Goal: Task Accomplishment & Management: Manage account settings

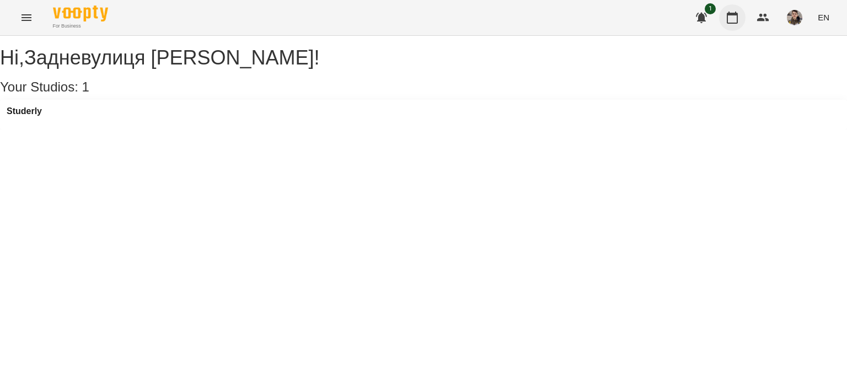
click at [737, 20] on icon "button" at bounding box center [732, 17] width 13 height 13
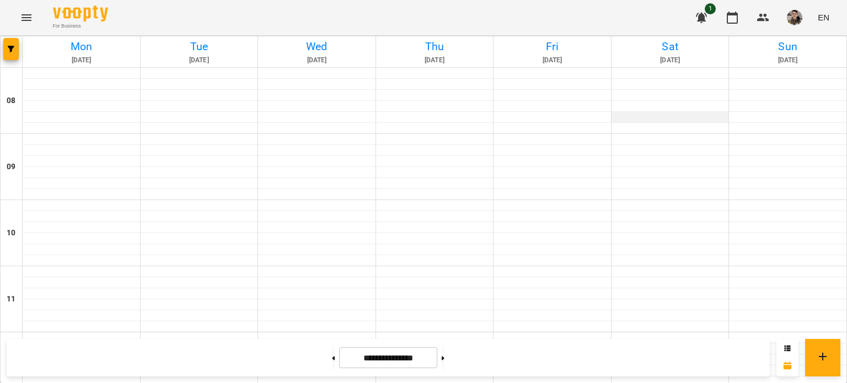
scroll to position [276, 0]
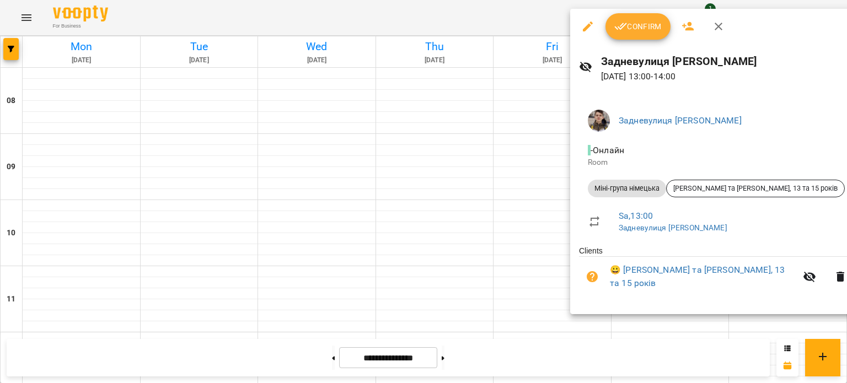
click at [645, 22] on span "Confirm" at bounding box center [637, 26] width 47 height 13
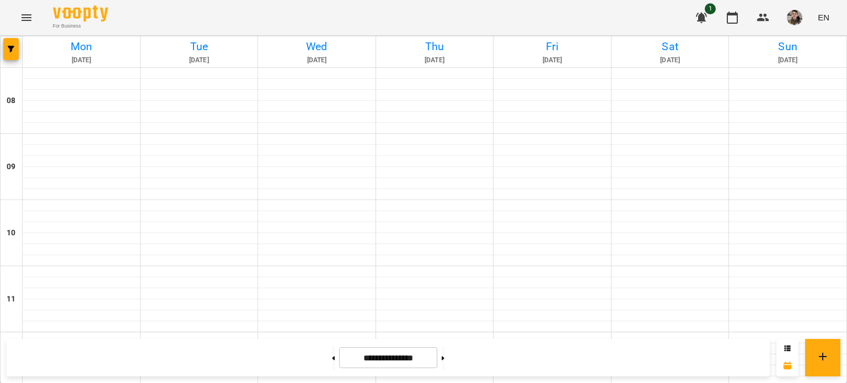
scroll to position [331, 0]
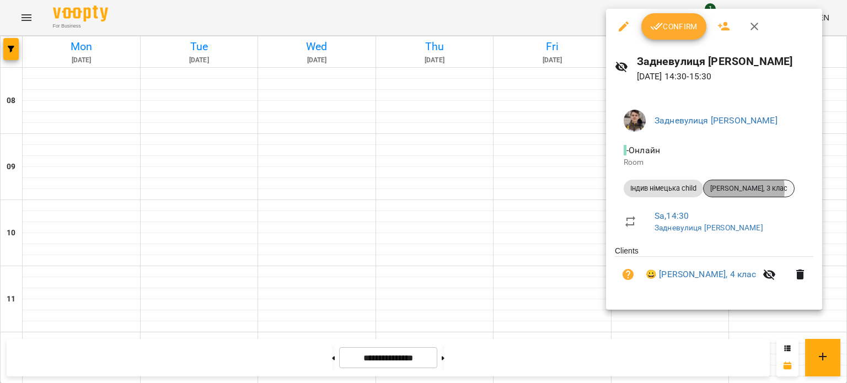
click at [735, 189] on span "[PERSON_NAME], 3 клас" at bounding box center [749, 189] width 90 height 10
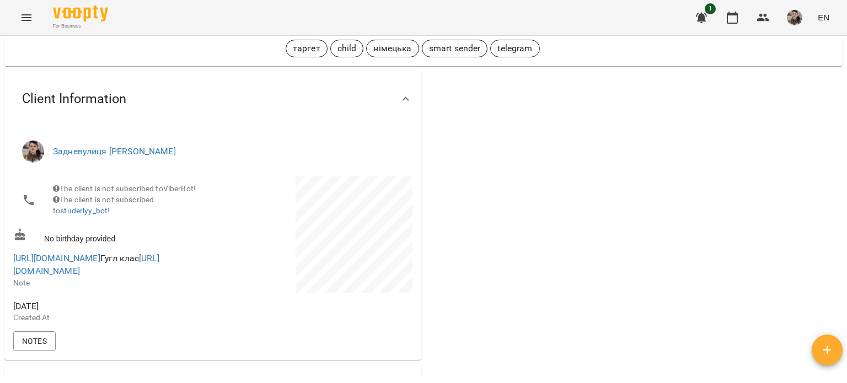
scroll to position [165, 0]
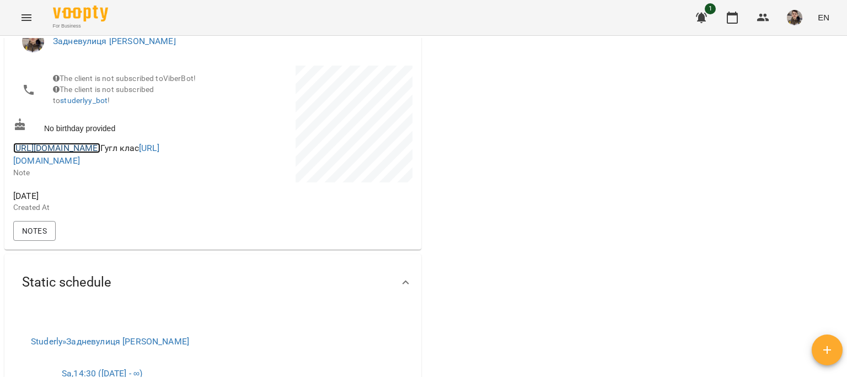
click at [100, 152] on link "[URL][DOMAIN_NAME]" at bounding box center [56, 148] width 87 height 10
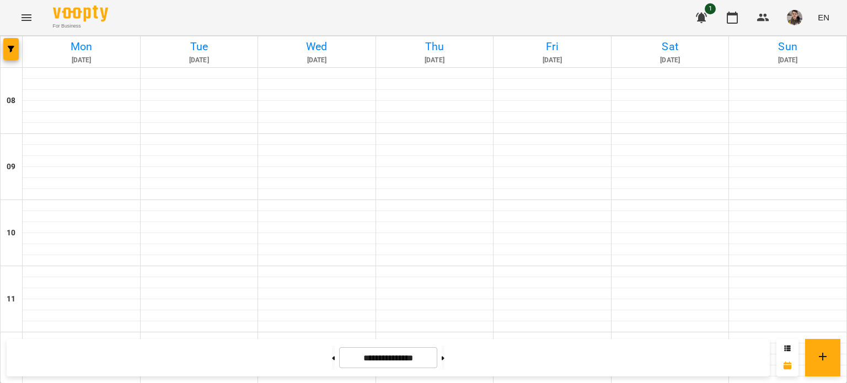
scroll to position [318, 0]
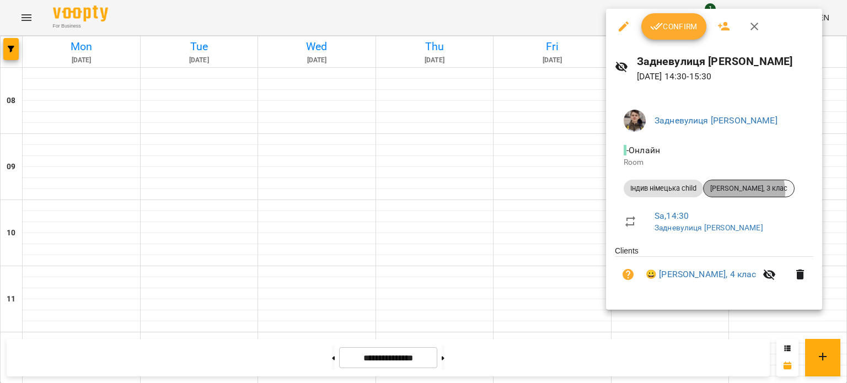
click at [738, 192] on span "[PERSON_NAME], 3 клас" at bounding box center [749, 189] width 90 height 10
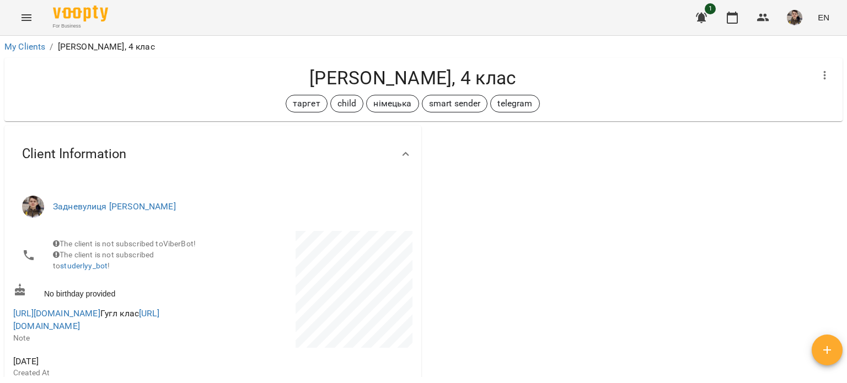
drag, startPoint x: 846, startPoint y: 82, endPoint x: 817, endPoint y: 114, distance: 43.7
click at [817, 114] on div "My Clients / [PERSON_NAME], 4 клас [PERSON_NAME], 4 клас таргет child німецька …" at bounding box center [423, 227] width 847 height 383
click at [100, 319] on link "[URL][DOMAIN_NAME]" at bounding box center [56, 313] width 87 height 10
